Goal: Navigation & Orientation: Find specific page/section

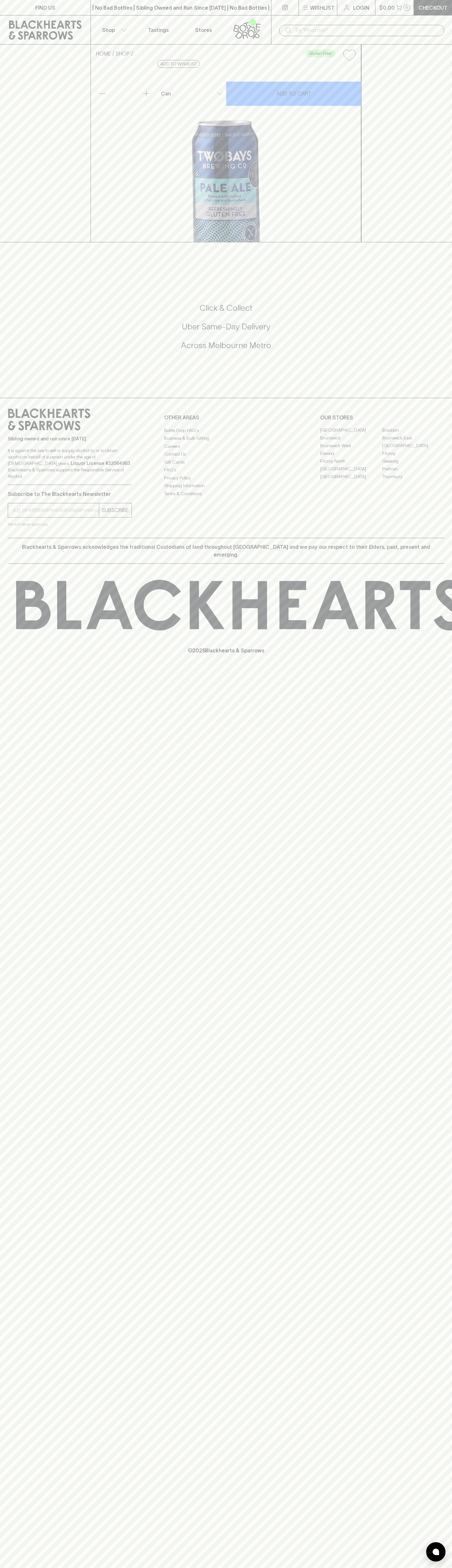
click at [177, 29] on link "Tastings" at bounding box center [158, 29] width 45 height 29
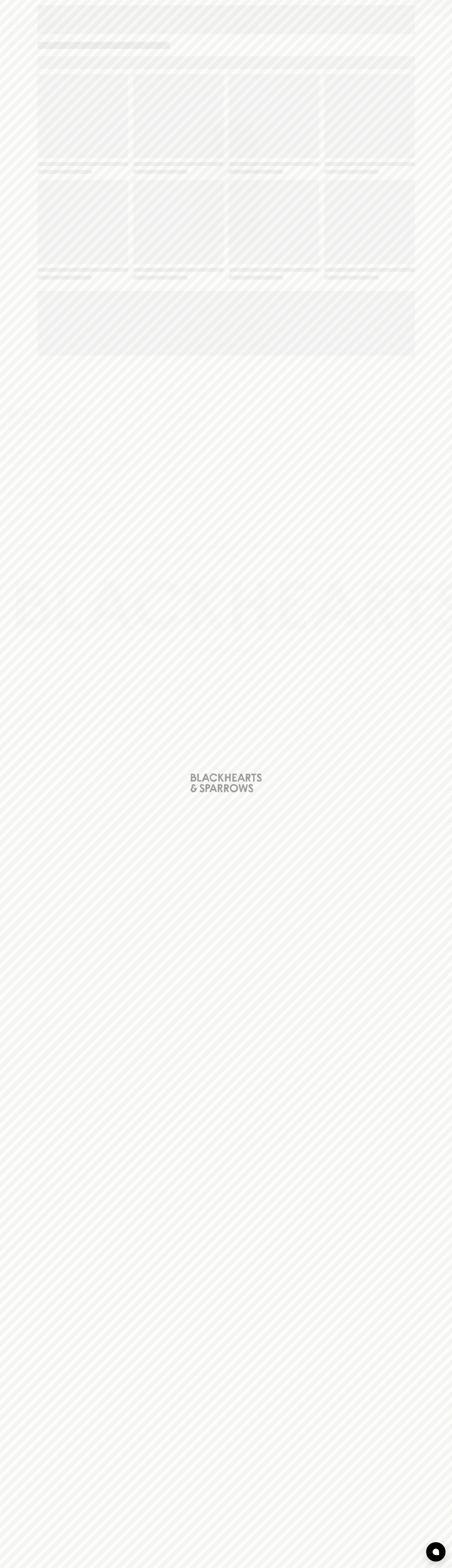
click at [444, 737] on div "Loading" at bounding box center [226, 784] width 452 height 1568
click at [196, 1567] on html "FIND US | No Bad Bottles | Sibling Owned and Run Since 2006 | No Bad Bottles | …" at bounding box center [226, 784] width 452 height 1568
click at [11, 1392] on div "Loading" at bounding box center [226, 784] width 452 height 1568
